Goal: Information Seeking & Learning: Learn about a topic

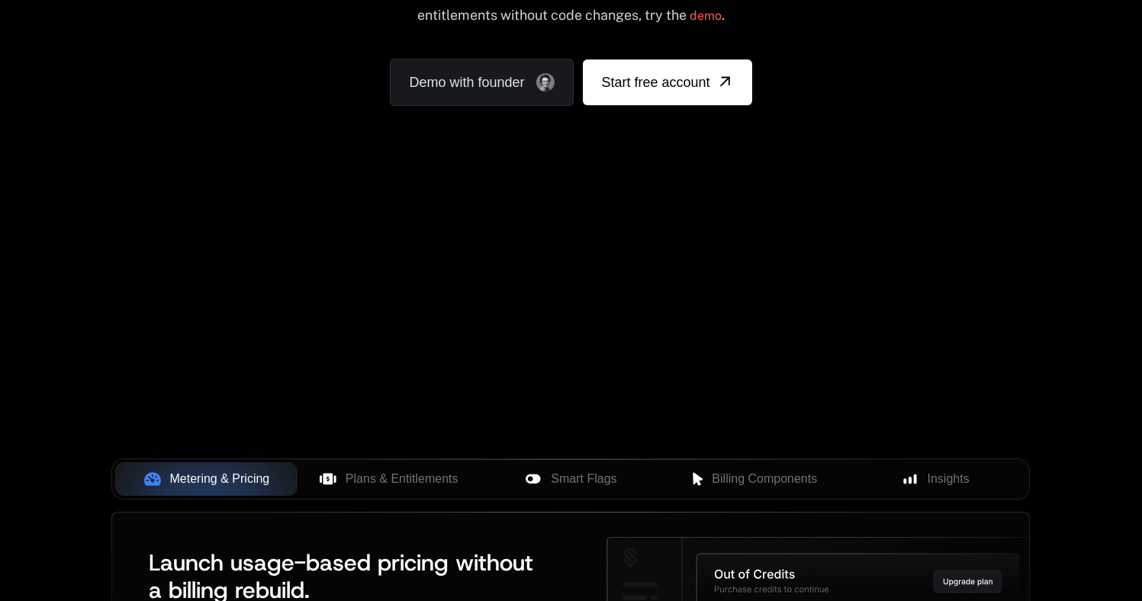
scroll to position [595, 0]
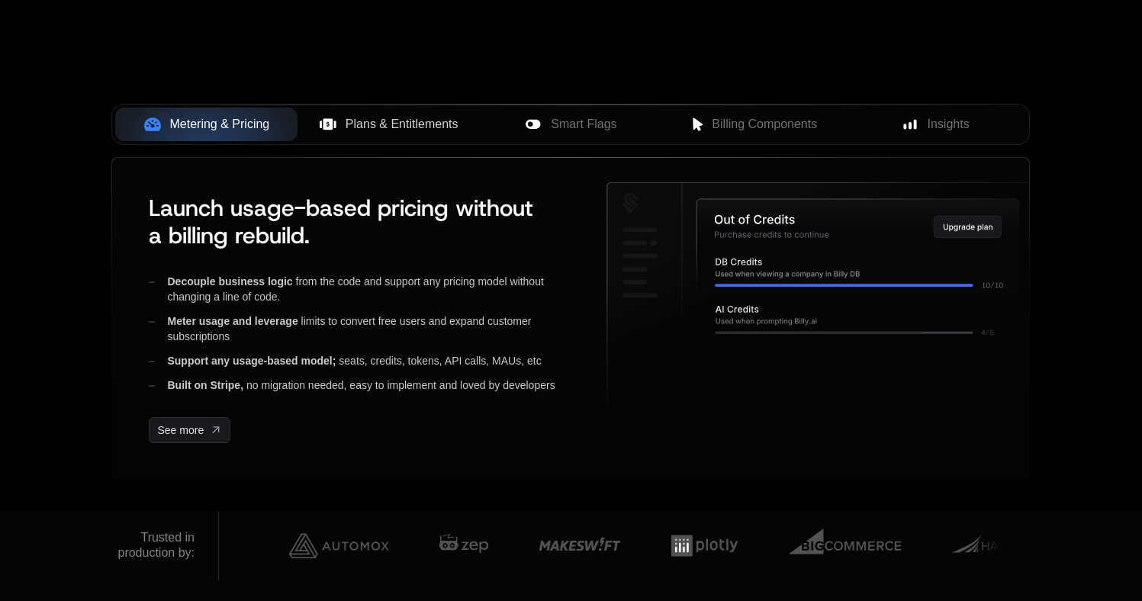
click at [435, 124] on span "Plans & Entitlements" at bounding box center [402, 124] width 113 height 18
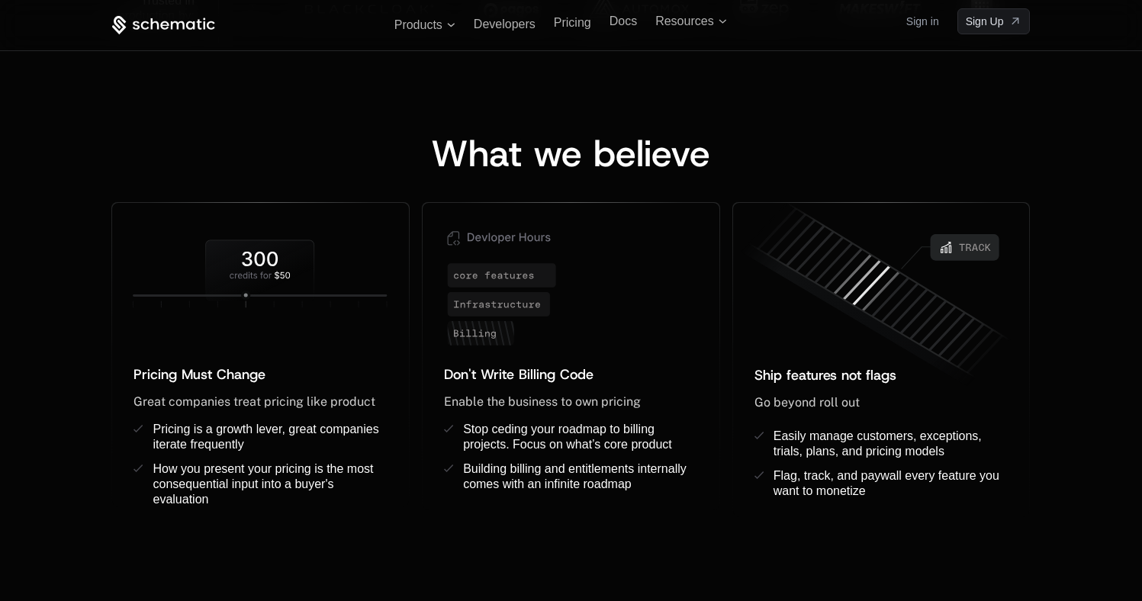
scroll to position [1127, 0]
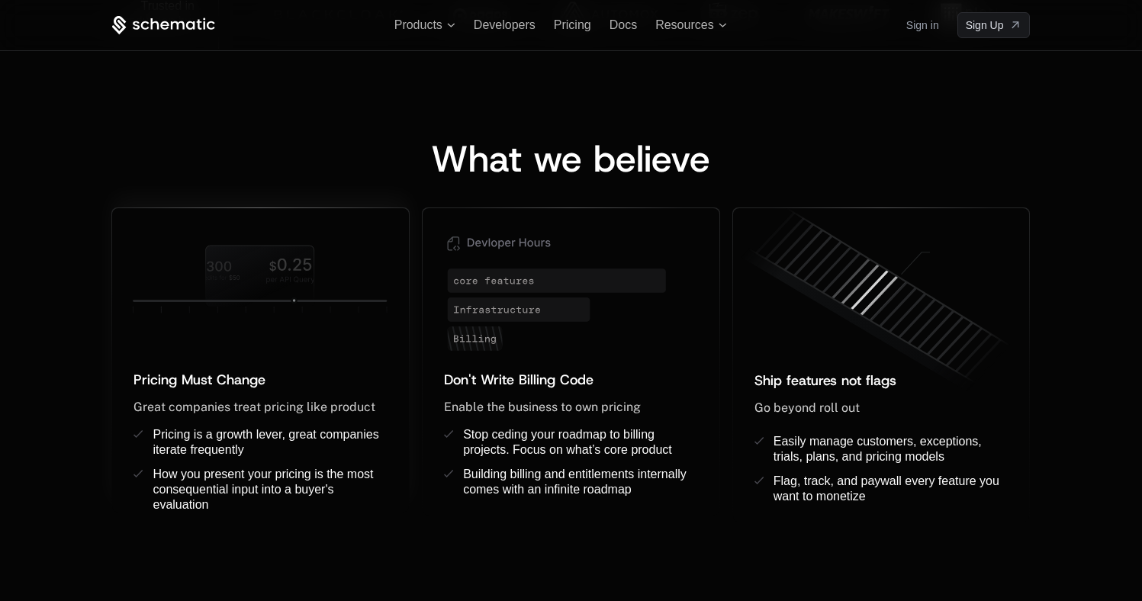
click at [179, 382] on span "Pricing Must Change" at bounding box center [200, 380] width 132 height 18
click at [263, 265] on icon at bounding box center [261, 276] width 108 height 60
drag, startPoint x: 333, startPoint y: 305, endPoint x: 383, endPoint y: 304, distance: 50.4
click at [383, 304] on icon at bounding box center [260, 279] width 297 height 96
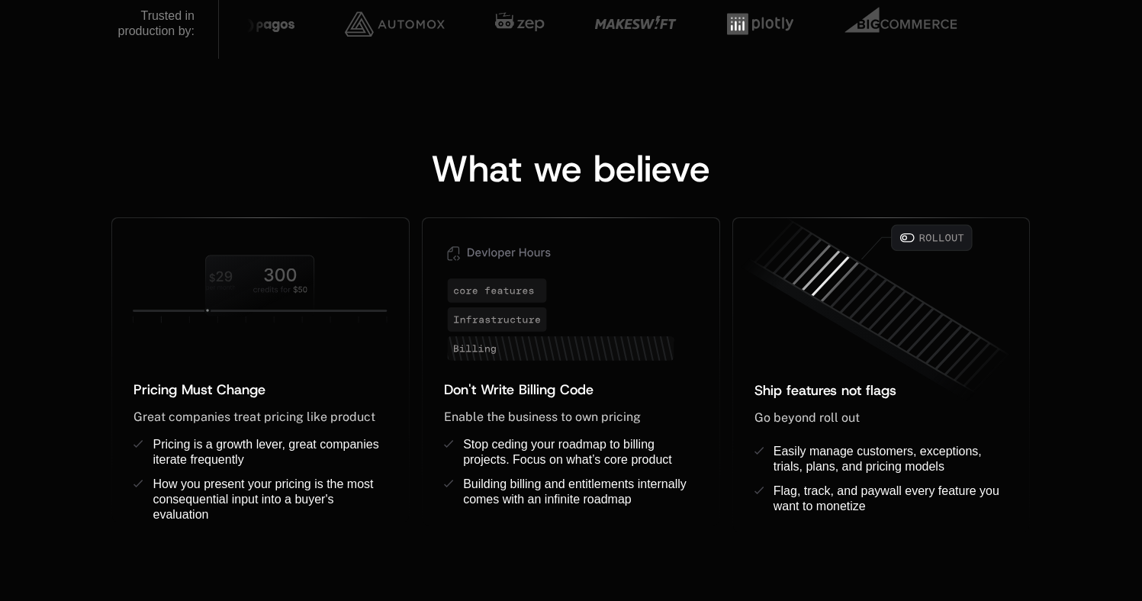
scroll to position [1181, 0]
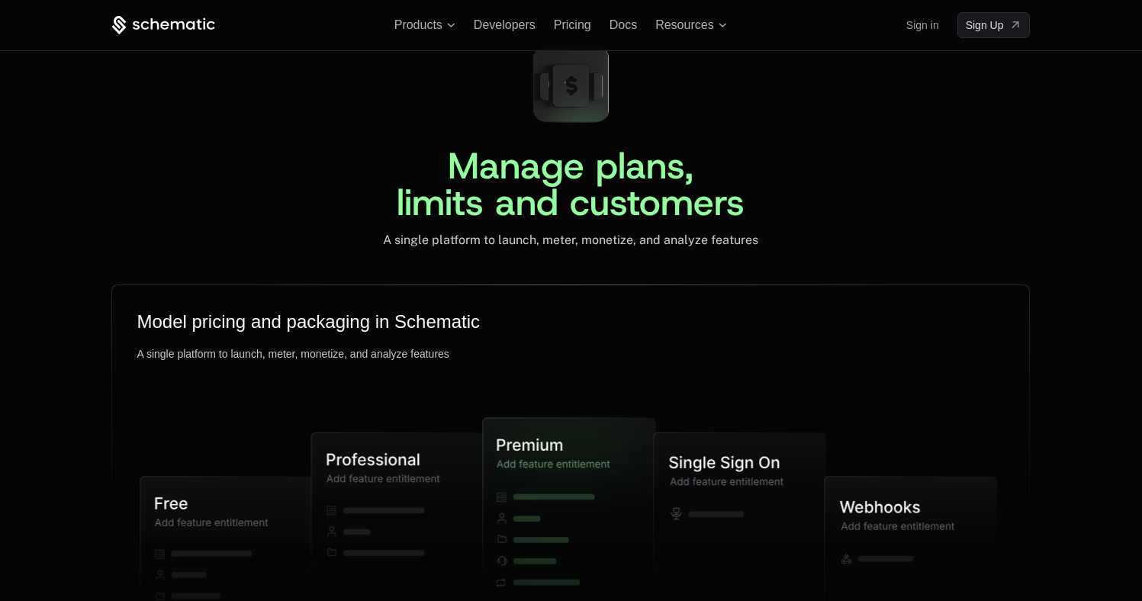
scroll to position [3526, 0]
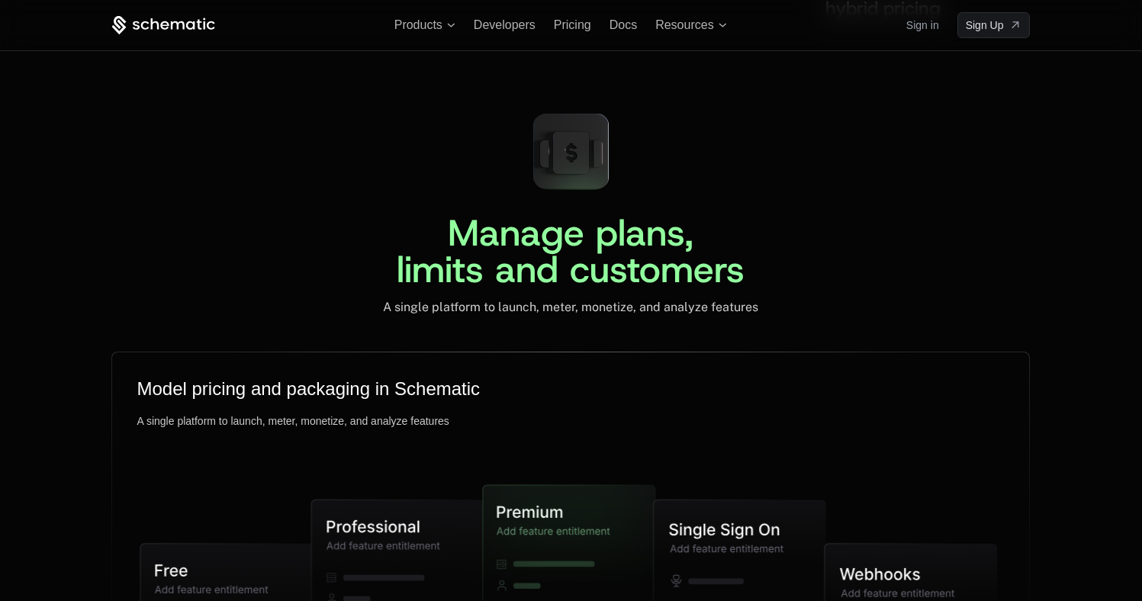
click at [571, 303] on div "A single platform to launch, meter, monetize, and analyze features" at bounding box center [570, 307] width 375 height 15
click at [561, 329] on div "Manage plans, limits and customers A single platform to launch, meter, monetize…" at bounding box center [571, 543] width 992 height 884
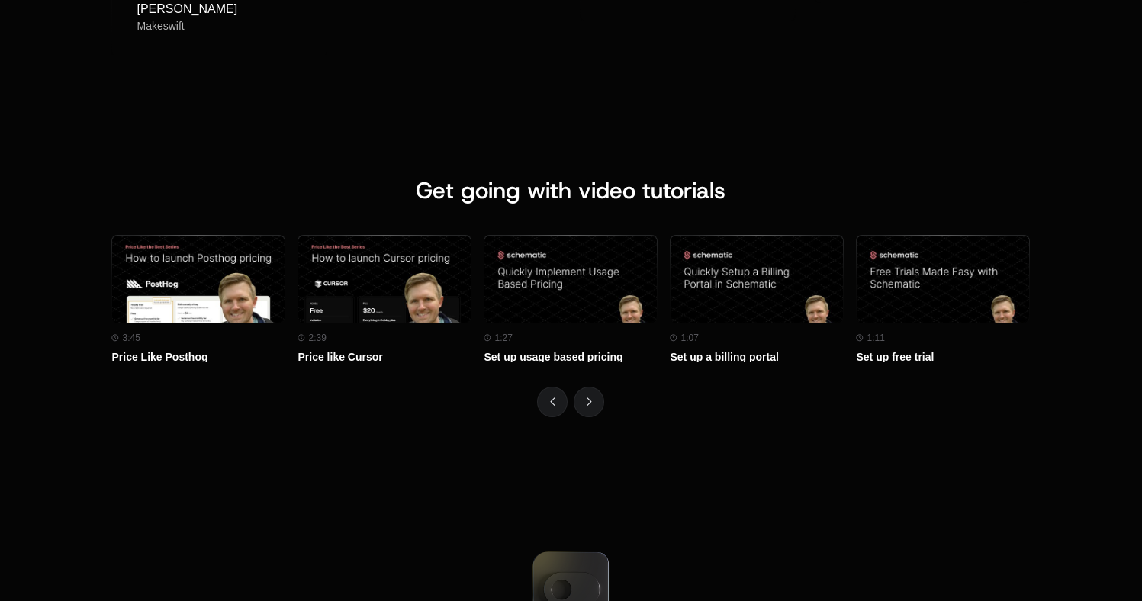
scroll to position [6638, 0]
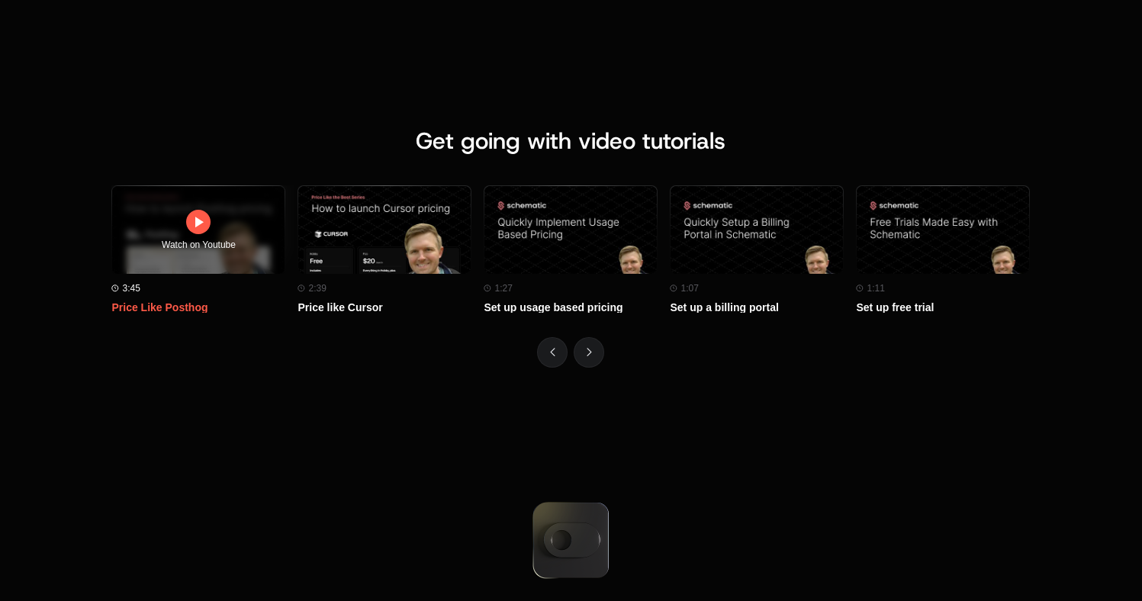
click at [174, 231] on div "Watch on Youtube" at bounding box center [199, 230] width 74 height 40
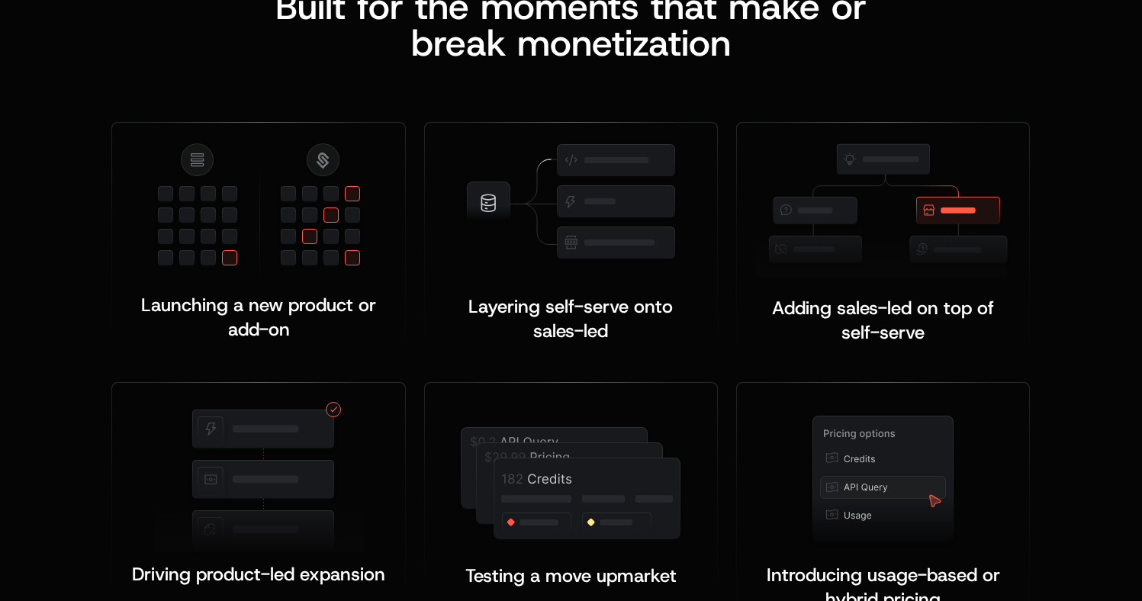
scroll to position [2973, 0]
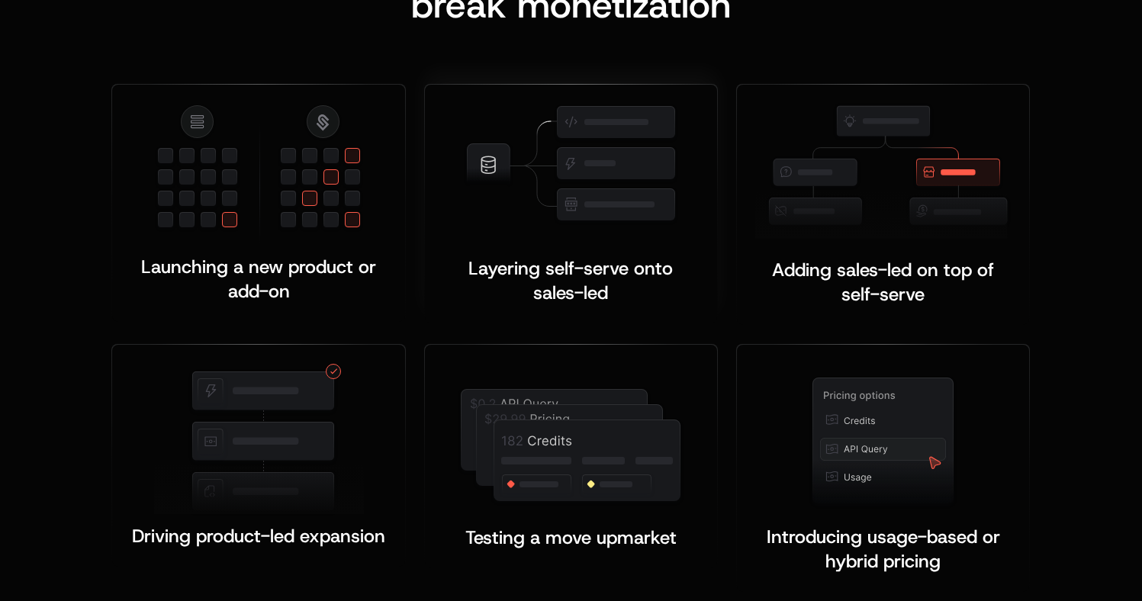
click at [587, 195] on img at bounding box center [571, 164] width 216 height 123
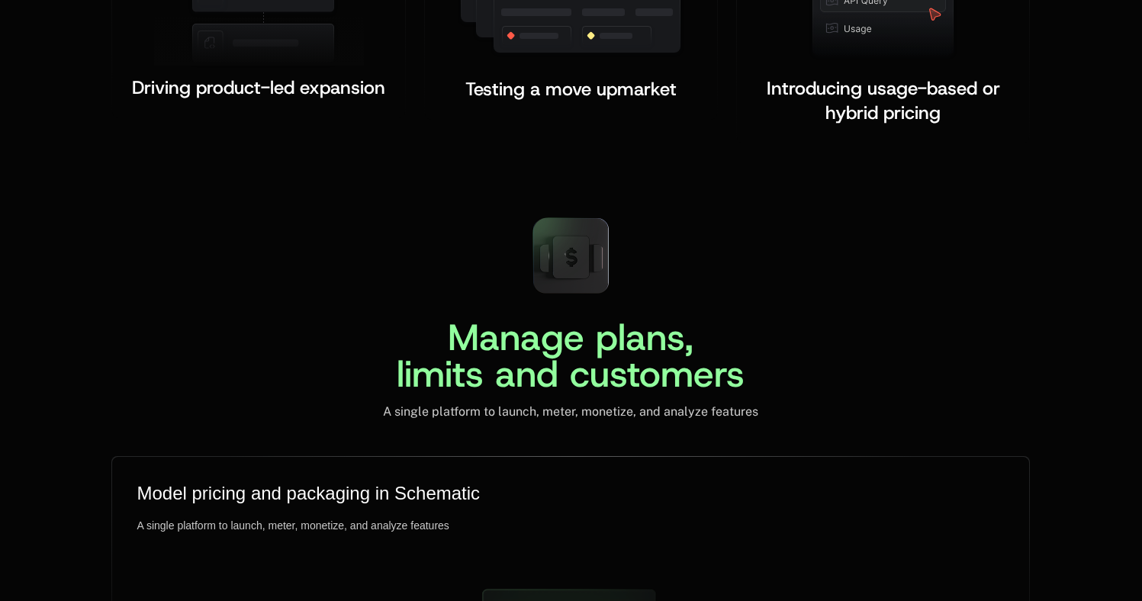
scroll to position [3504, 0]
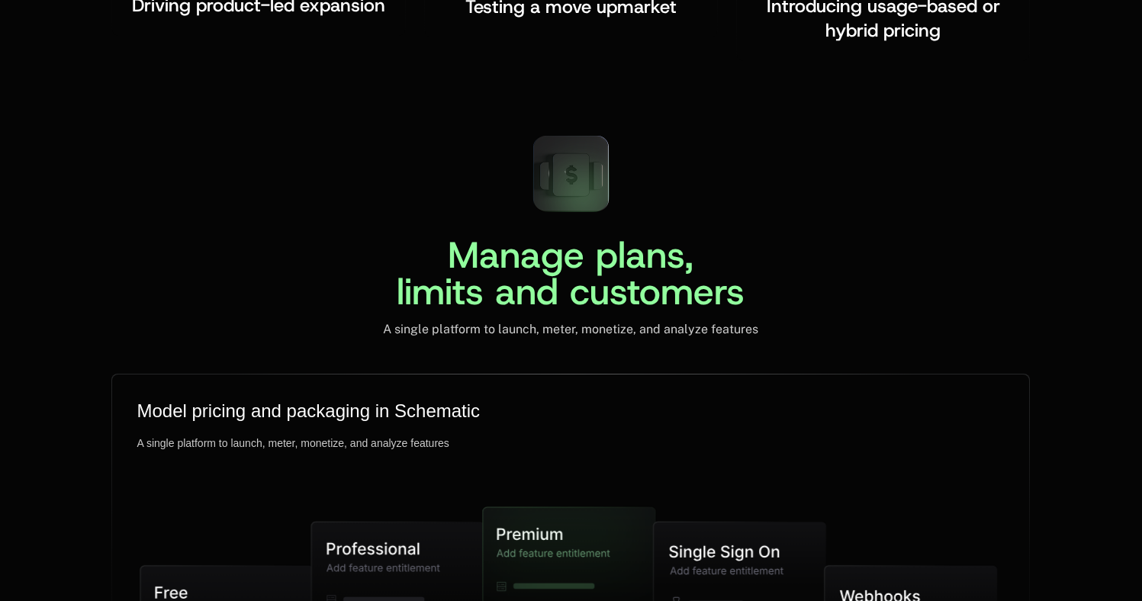
click at [563, 252] on span "Manage plans, limits and customers" at bounding box center [571, 272] width 348 height 85
click at [565, 192] on icon at bounding box center [571, 175] width 37 height 42
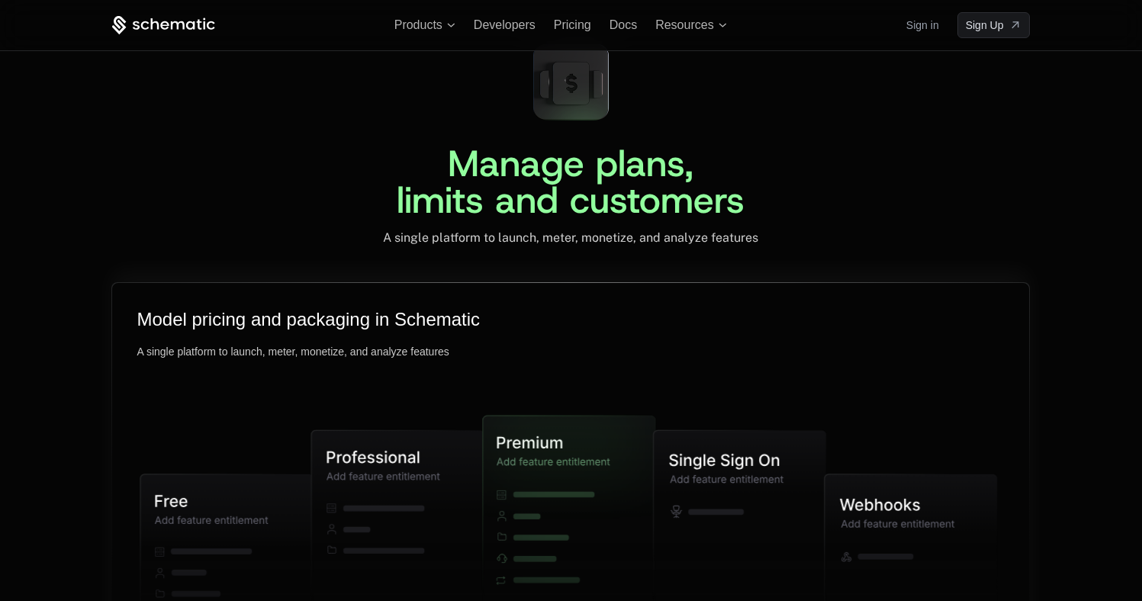
scroll to position [3592, 0]
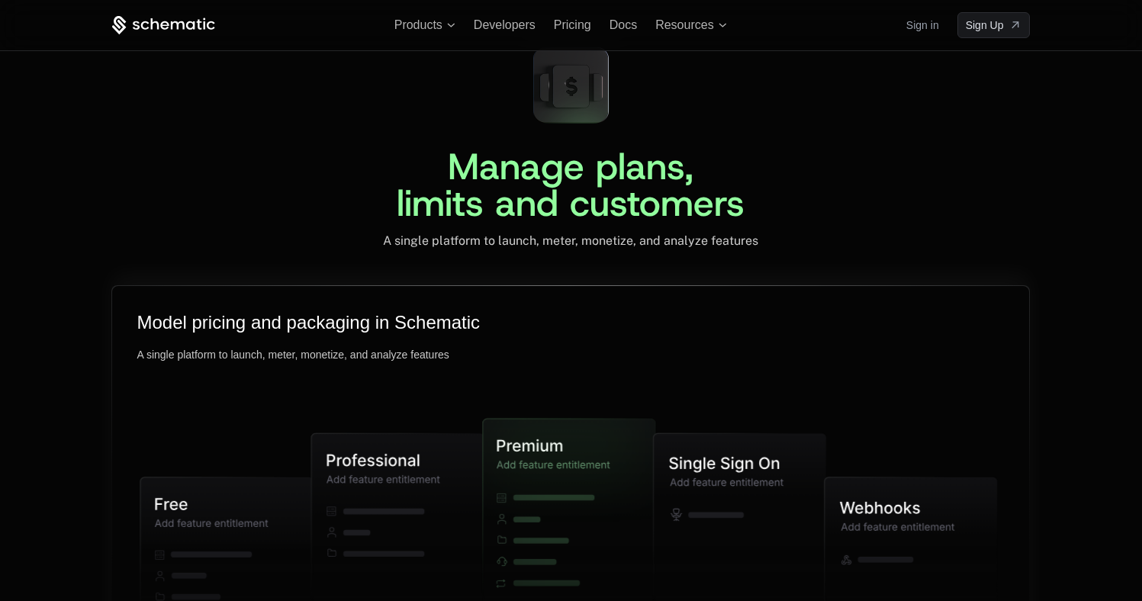
click at [555, 304] on div "Model pricing and packaging in Schematic A single platform to launch, meter, mo…" at bounding box center [570, 473] width 917 height 375
click at [580, 307] on div "Model pricing and packaging in Schematic A single platform to launch, meter, mo…" at bounding box center [570, 473] width 917 height 375
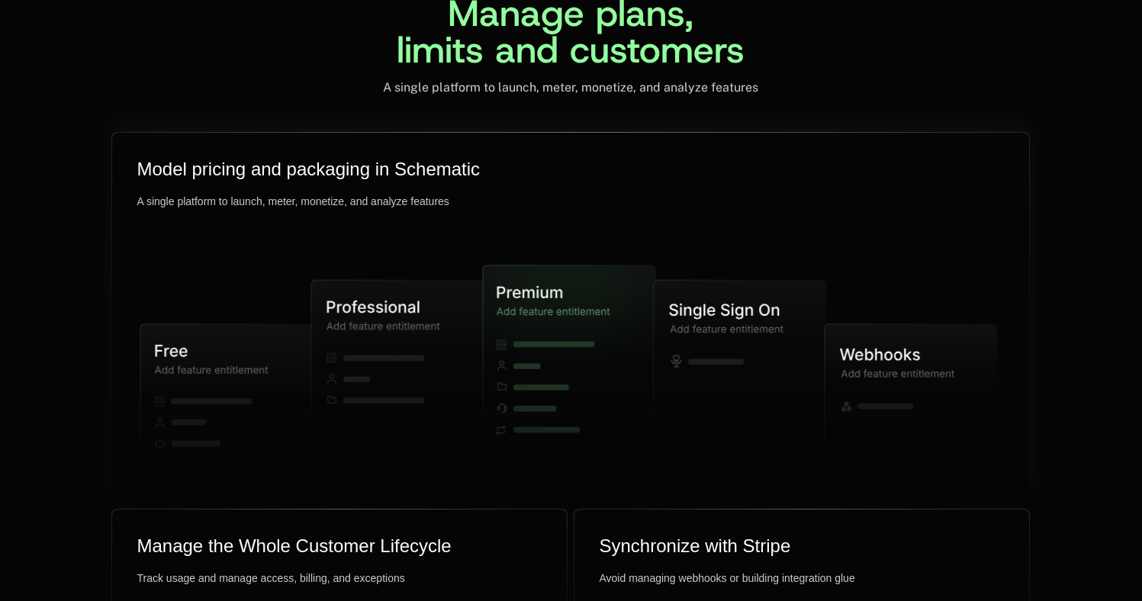
scroll to position [3793, 0]
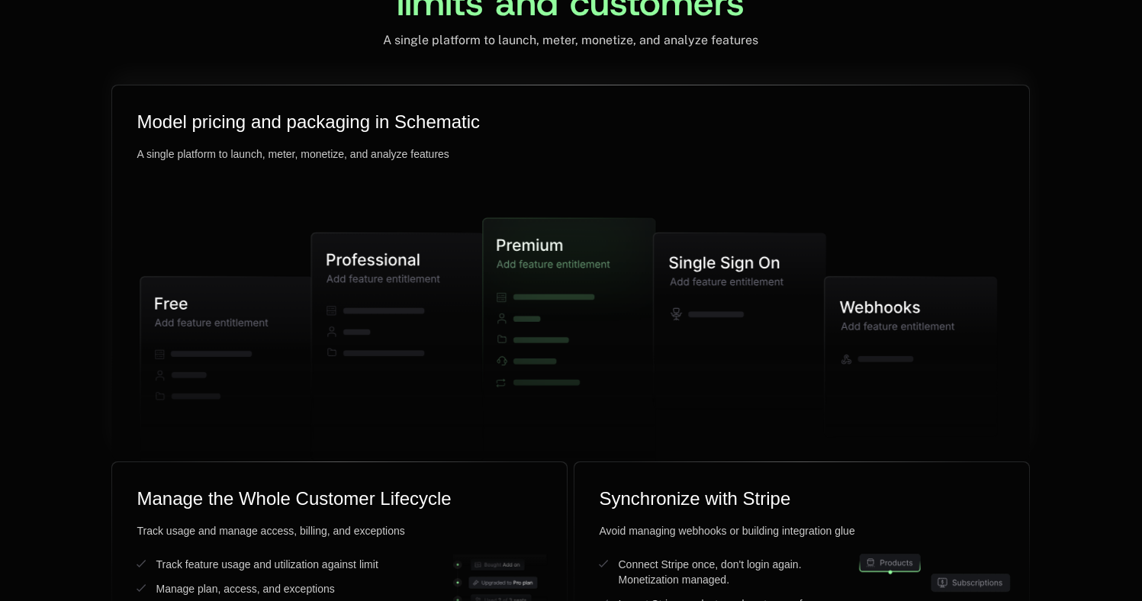
click at [546, 303] on icon at bounding box center [564, 343] width 161 height 249
click at [562, 282] on icon at bounding box center [564, 343] width 161 height 249
click at [555, 295] on icon at bounding box center [564, 343] width 161 height 249
